Goal: Find specific page/section: Find specific page/section

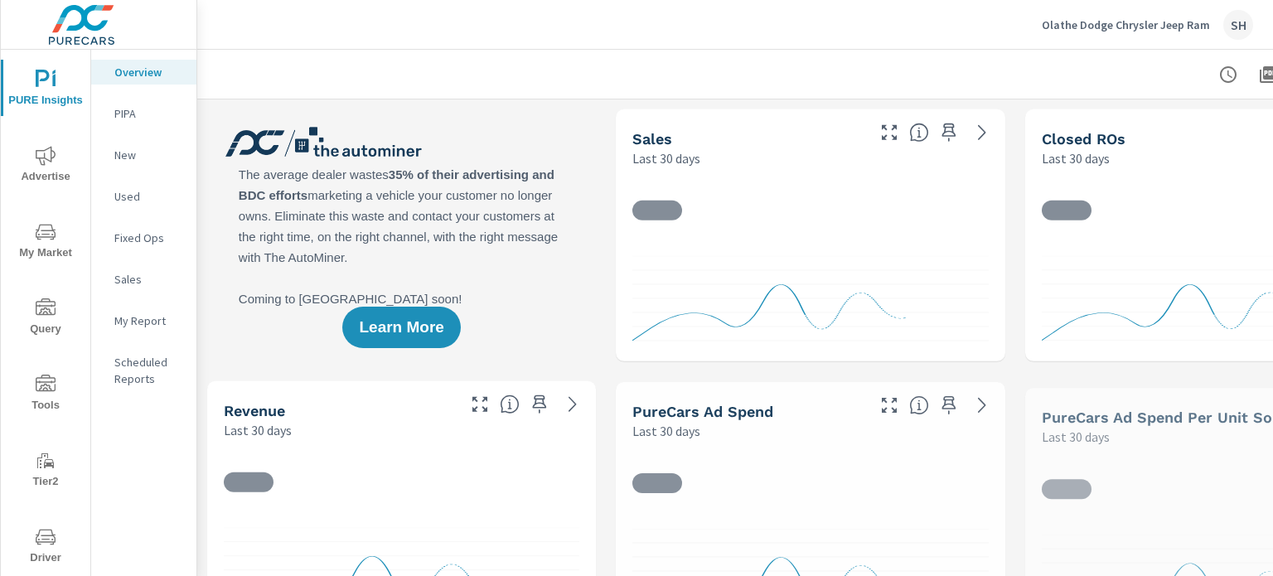
click at [46, 397] on span "Tools" at bounding box center [46, 395] width 80 height 41
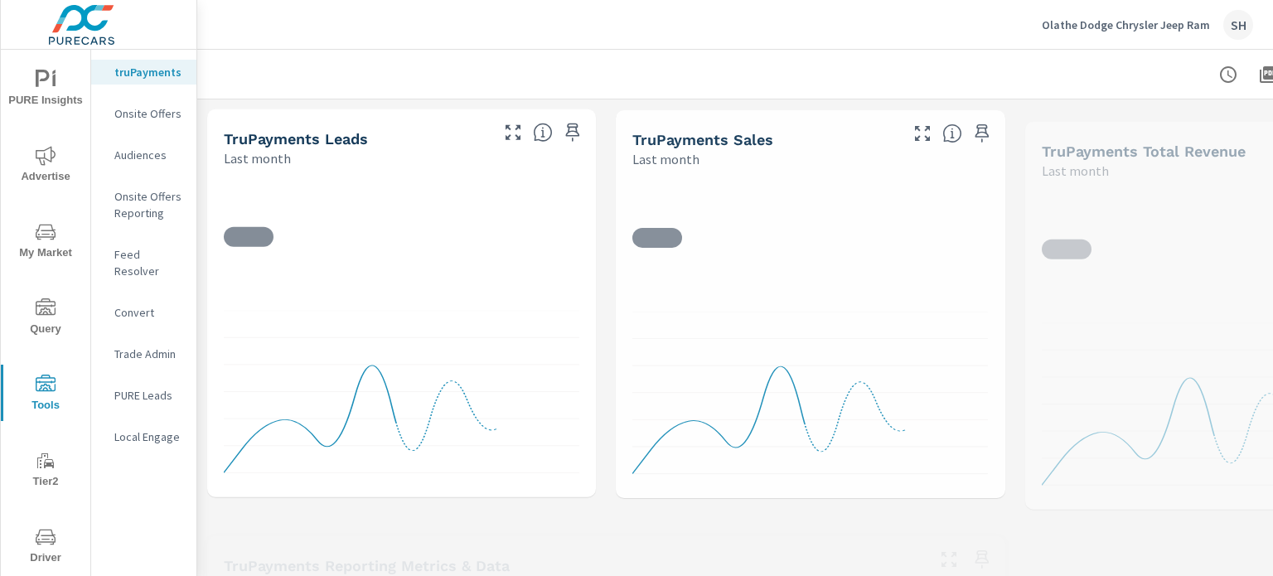
drag, startPoint x: 152, startPoint y: 254, endPoint x: 157, endPoint y: 246, distance: 9.7
click at [157, 246] on p "Feed Resolver" at bounding box center [148, 262] width 69 height 33
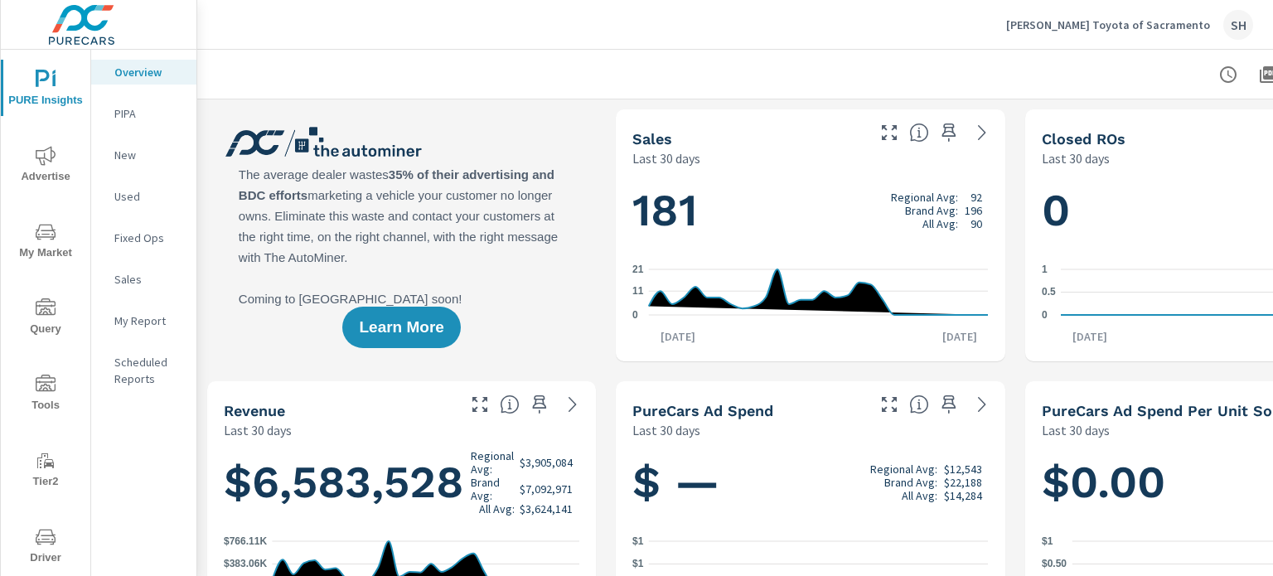
click at [46, 408] on span "Tools" at bounding box center [46, 395] width 80 height 41
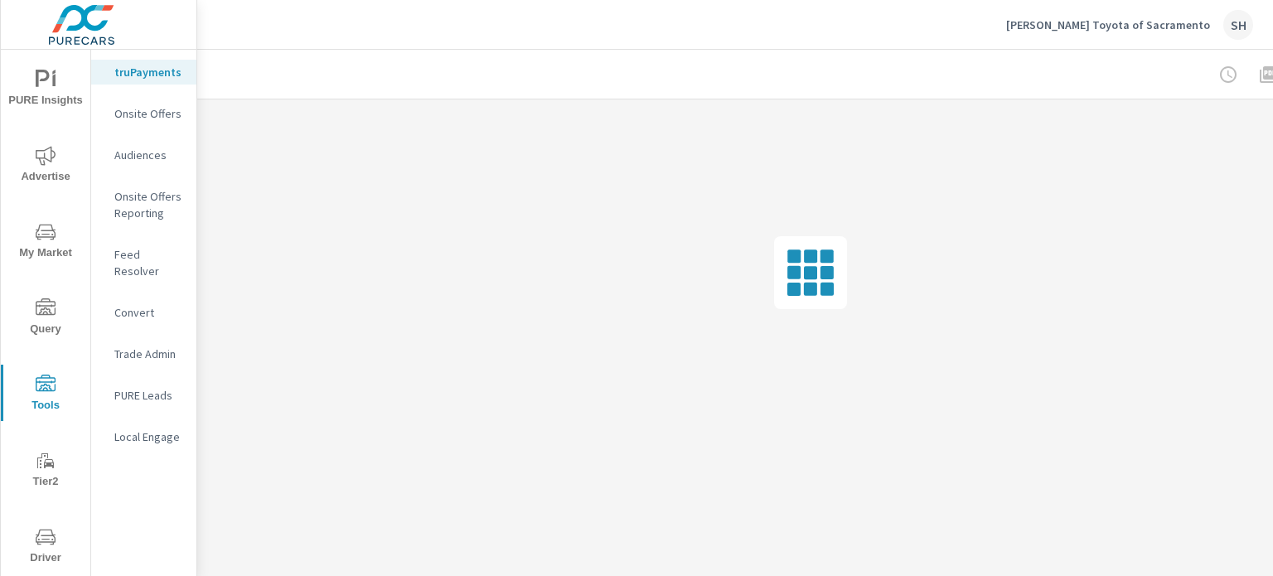
click at [157, 246] on p "Feed Resolver" at bounding box center [148, 262] width 69 height 33
